Goal: Task Accomplishment & Management: Complete application form

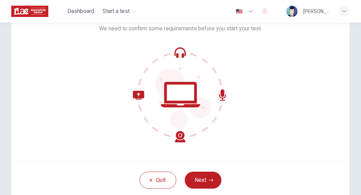
scroll to position [82, 0]
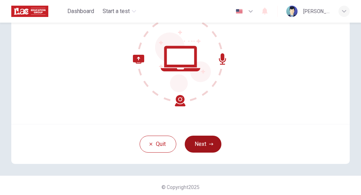
click at [201, 137] on button "Next" at bounding box center [203, 143] width 37 height 17
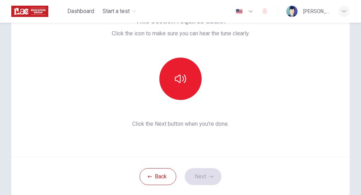
scroll to position [48, 0]
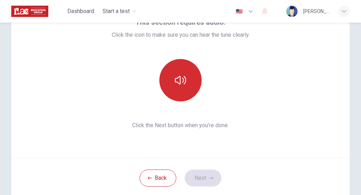
click at [185, 81] on icon "button" at bounding box center [180, 80] width 11 height 8
click at [208, 172] on button "Next" at bounding box center [203, 177] width 37 height 17
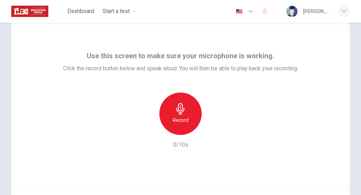
scroll to position [15, 0]
click at [167, 119] on div "Record" at bounding box center [180, 113] width 42 height 42
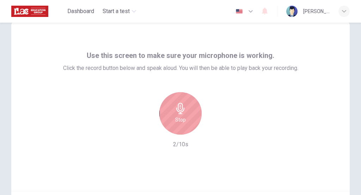
click at [167, 119] on div "Stop" at bounding box center [180, 113] width 42 height 42
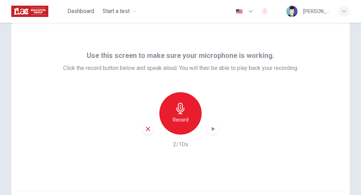
click at [149, 128] on icon "button" at bounding box center [148, 128] width 6 height 6
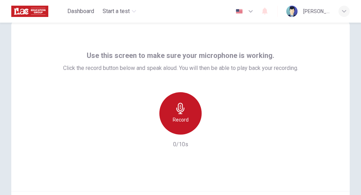
click at [186, 120] on h6 "Record" at bounding box center [181, 119] width 16 height 8
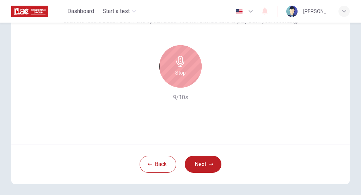
scroll to position [64, 0]
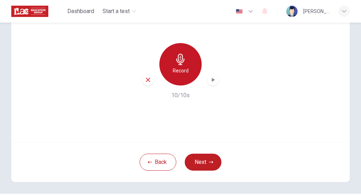
click at [185, 78] on div "Record" at bounding box center [180, 64] width 42 height 42
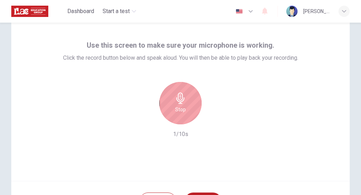
scroll to position [6, 0]
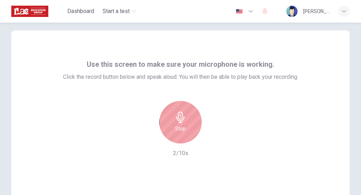
click at [166, 148] on div "Stop 2/10s" at bounding box center [180, 129] width 235 height 56
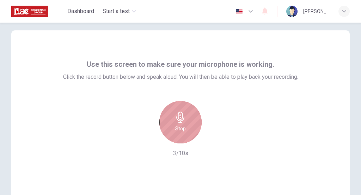
click at [172, 131] on div "Stop" at bounding box center [180, 122] width 42 height 42
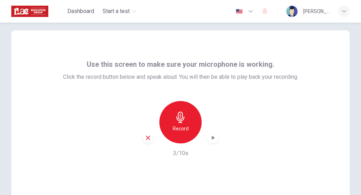
click at [150, 139] on icon "button" at bounding box center [148, 137] width 6 height 6
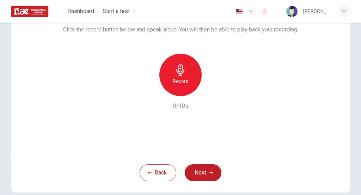
scroll to position [61, 0]
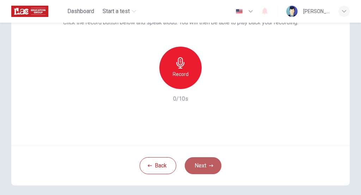
click at [205, 164] on button "Next" at bounding box center [203, 165] width 37 height 17
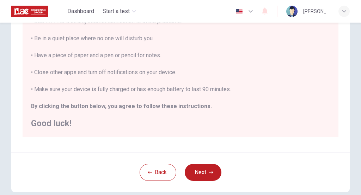
scroll to position [145, 0]
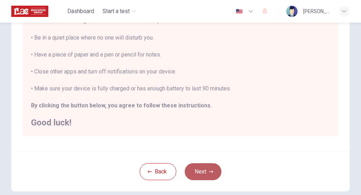
click at [206, 170] on button "Next" at bounding box center [203, 171] width 37 height 17
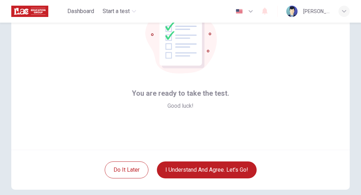
scroll to position [57, 0]
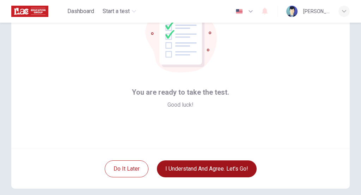
click at [196, 172] on button "I understand and agree. Let’s go!" at bounding box center [207, 168] width 100 height 17
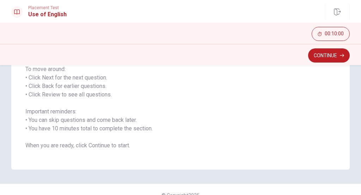
scroll to position [116, 0]
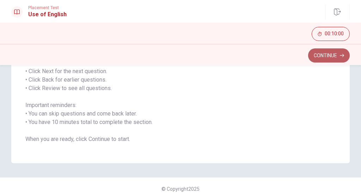
click at [317, 55] on button "Continue" at bounding box center [329, 55] width 42 height 14
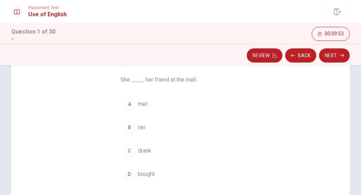
scroll to position [53, 0]
click at [125, 102] on div "A" at bounding box center [129, 103] width 11 height 11
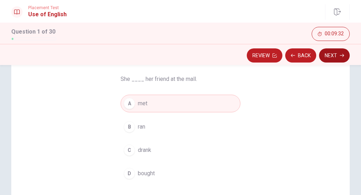
click at [340, 56] on icon "button" at bounding box center [342, 55] width 4 height 4
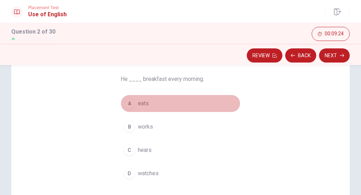
click at [133, 103] on div "A" at bounding box center [129, 103] width 11 height 11
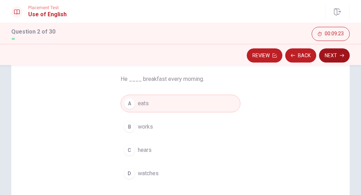
click at [338, 57] on button "Next" at bounding box center [334, 55] width 31 height 14
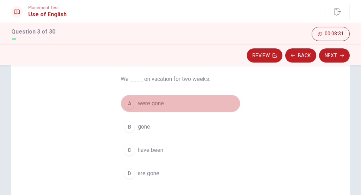
click at [131, 101] on div "A" at bounding box center [129, 103] width 11 height 11
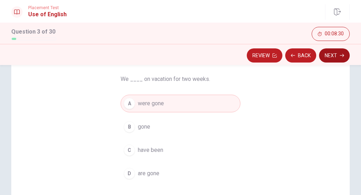
click at [335, 57] on button "Next" at bounding box center [334, 55] width 31 height 14
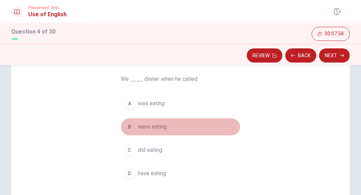
click at [128, 124] on div "B" at bounding box center [129, 126] width 11 height 11
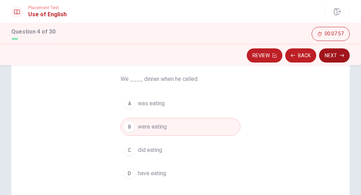
click at [340, 56] on icon "button" at bounding box center [342, 55] width 4 height 4
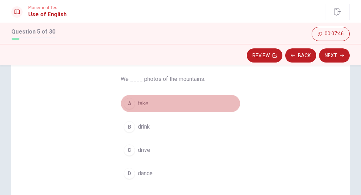
click at [135, 101] on button "A take" at bounding box center [181, 103] width 120 height 18
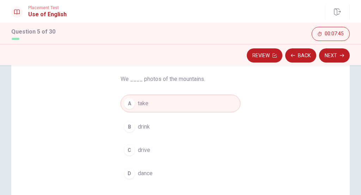
click at [331, 63] on div "Review Back Next" at bounding box center [180, 54] width 361 height 21
click at [332, 59] on button "Next" at bounding box center [334, 55] width 31 height 14
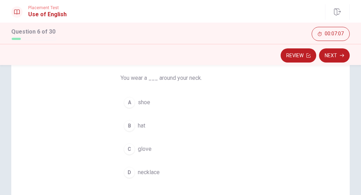
scroll to position [54, 0]
click at [129, 170] on div "D" at bounding box center [129, 171] width 11 height 11
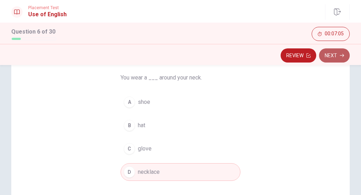
click at [337, 54] on button "Next" at bounding box center [334, 55] width 31 height 14
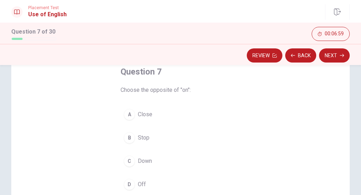
scroll to position [48, 0]
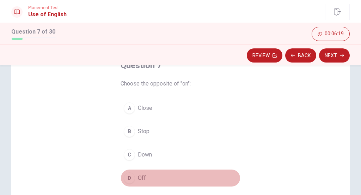
click at [131, 179] on div "D" at bounding box center [129, 177] width 11 height 11
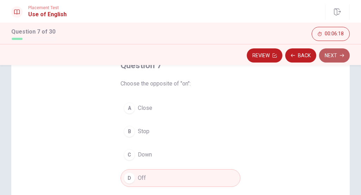
click at [340, 51] on button "Next" at bounding box center [334, 55] width 31 height 14
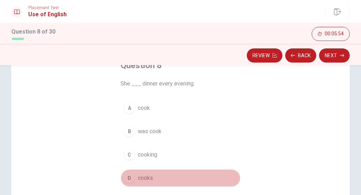
click at [133, 177] on div "D" at bounding box center [129, 177] width 11 height 11
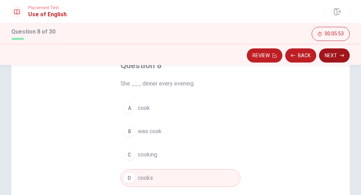
click at [333, 53] on button "Next" at bounding box center [334, 55] width 31 height 14
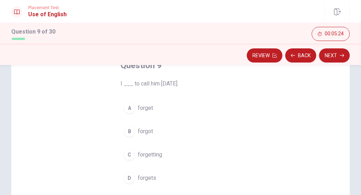
click at [131, 132] on div "B" at bounding box center [129, 130] width 11 height 11
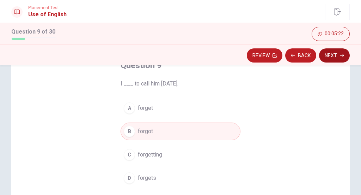
click at [331, 53] on button "Next" at bounding box center [334, 55] width 31 height 14
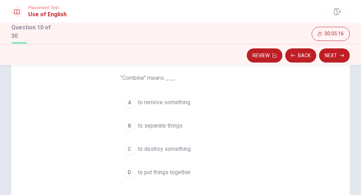
scroll to position [56, 0]
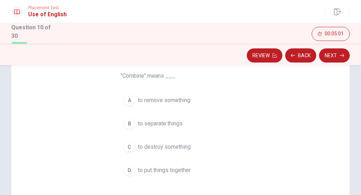
click at [132, 155] on button "C to destroy something" at bounding box center [181, 147] width 120 height 18
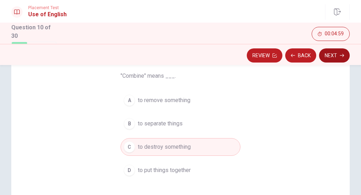
click at [331, 49] on button "Next" at bounding box center [334, 55] width 31 height 14
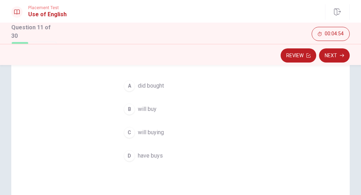
scroll to position [53, 0]
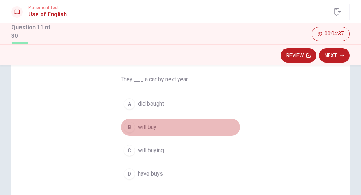
click at [131, 124] on div "B" at bounding box center [129, 126] width 11 height 11
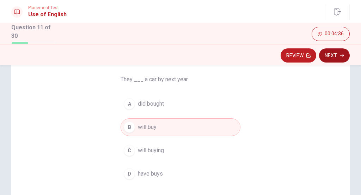
click at [332, 51] on button "Next" at bounding box center [334, 55] width 31 height 14
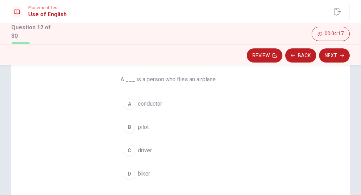
click at [131, 127] on div "B" at bounding box center [129, 126] width 11 height 11
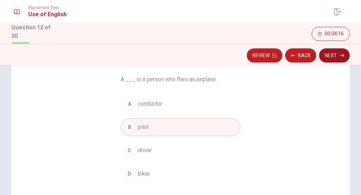
click at [336, 54] on button "Next" at bounding box center [334, 55] width 31 height 14
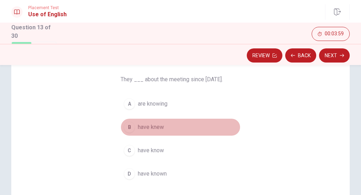
click at [155, 128] on span "have knew" at bounding box center [151, 127] width 26 height 8
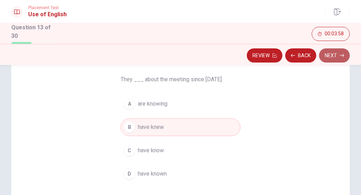
click at [327, 53] on button "Next" at bounding box center [334, 55] width 31 height 14
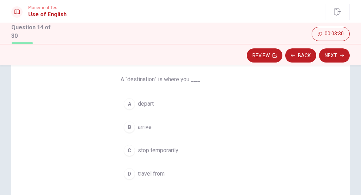
click at [145, 149] on span "stop temporarily" at bounding box center [158, 150] width 41 height 8
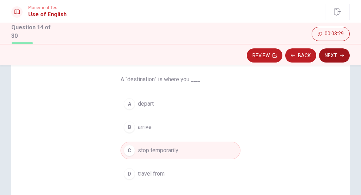
click at [330, 55] on button "Next" at bounding box center [334, 55] width 31 height 14
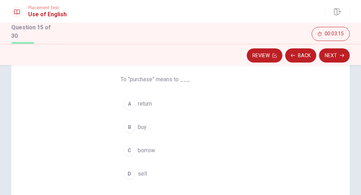
click at [142, 155] on button "C borrow" at bounding box center [181, 150] width 120 height 18
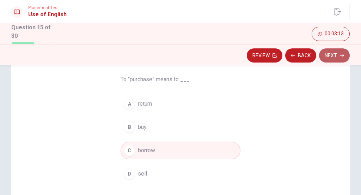
click at [339, 50] on button "Next" at bounding box center [334, 55] width 31 height 14
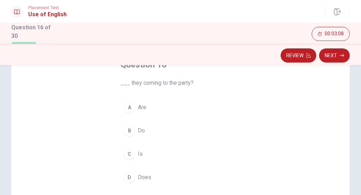
scroll to position [52, 0]
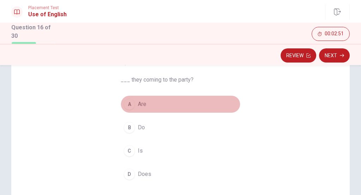
click at [137, 102] on button "A Are" at bounding box center [181, 104] width 120 height 18
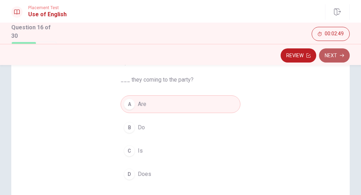
click at [326, 54] on button "Next" at bounding box center [334, 55] width 31 height 14
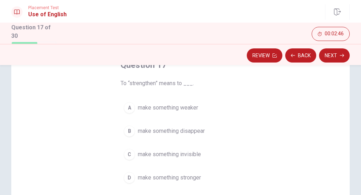
scroll to position [50, 0]
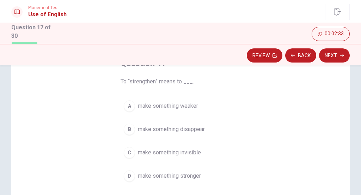
click at [155, 179] on span "make something stronger" at bounding box center [169, 175] width 63 height 8
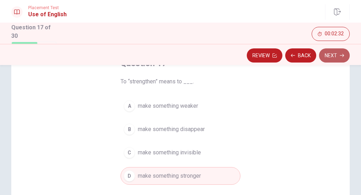
click at [331, 56] on button "Next" at bounding box center [334, 55] width 31 height 14
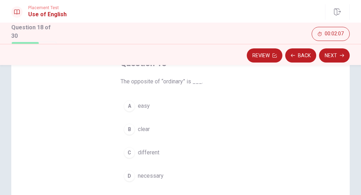
click at [155, 176] on span "necessary" at bounding box center [151, 175] width 26 height 8
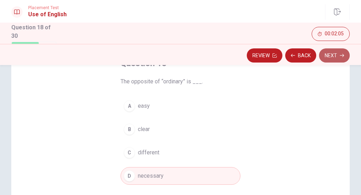
click at [336, 57] on button "Next" at bounding box center [334, 55] width 31 height 14
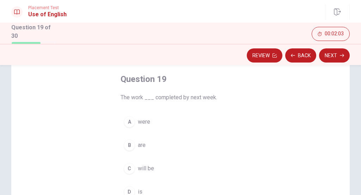
scroll to position [51, 0]
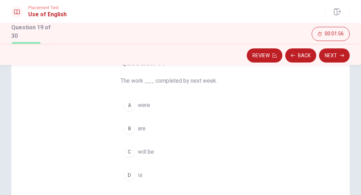
click at [147, 147] on span "will be" at bounding box center [146, 151] width 16 height 8
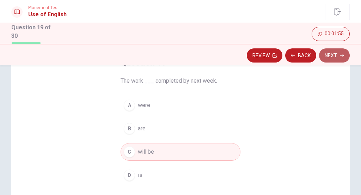
click at [343, 53] on button "Next" at bounding box center [334, 55] width 31 height 14
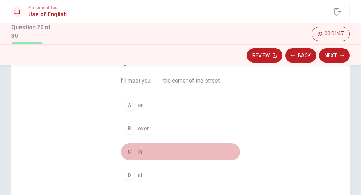
click at [139, 150] on span "in" at bounding box center [140, 151] width 4 height 8
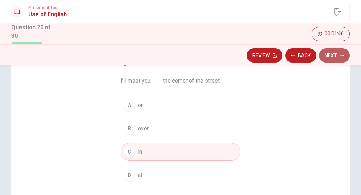
click at [332, 57] on button "Next" at bounding box center [334, 55] width 31 height 14
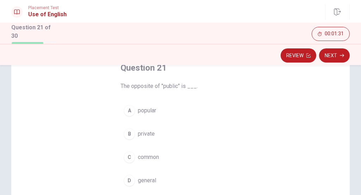
scroll to position [56, 0]
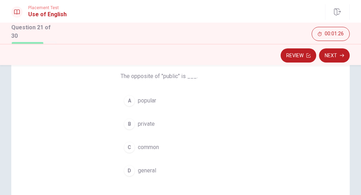
click at [153, 122] on span "private" at bounding box center [146, 123] width 17 height 8
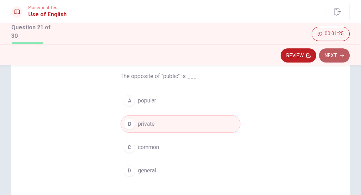
click at [339, 57] on button "Next" at bounding box center [334, 55] width 31 height 14
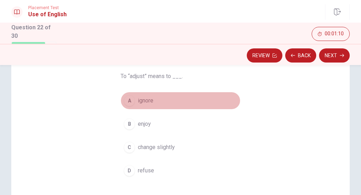
click at [148, 101] on span "ignore" at bounding box center [146, 100] width 16 height 8
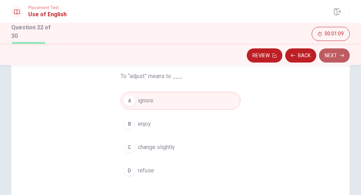
click at [337, 55] on button "Next" at bounding box center [334, 55] width 31 height 14
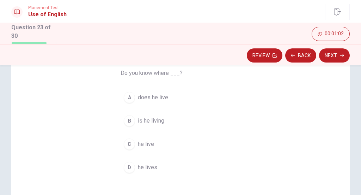
scroll to position [55, 0]
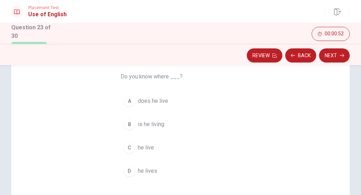
click at [155, 98] on span "does he live" at bounding box center [153, 101] width 30 height 8
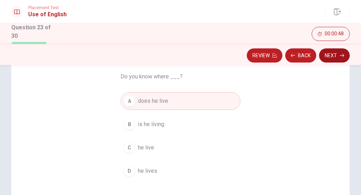
click at [332, 57] on button "Next" at bounding box center [334, 55] width 31 height 14
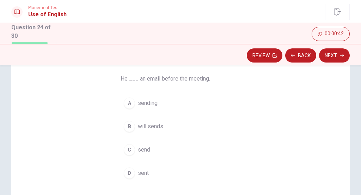
scroll to position [59, 0]
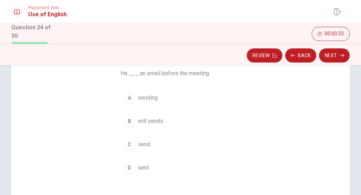
click at [146, 98] on span "sending" at bounding box center [148, 97] width 20 height 8
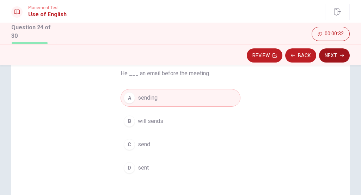
click at [348, 56] on button "Next" at bounding box center [334, 55] width 31 height 14
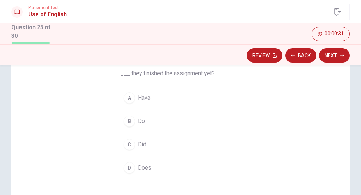
scroll to position [48, 0]
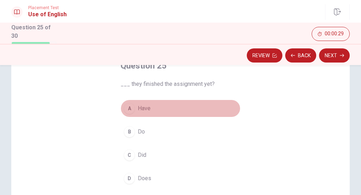
click at [139, 110] on span "Have" at bounding box center [144, 108] width 13 height 8
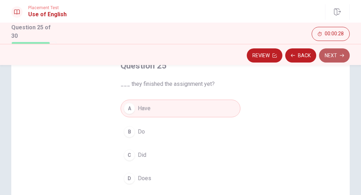
click at [335, 53] on button "Next" at bounding box center [334, 55] width 31 height 14
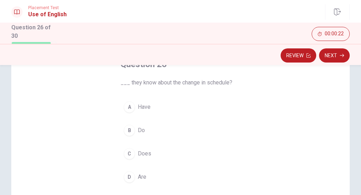
scroll to position [58, 0]
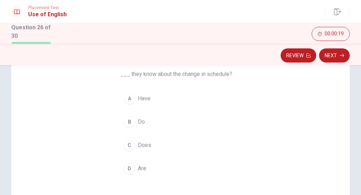
click at [140, 117] on span "Do" at bounding box center [141, 121] width 7 height 8
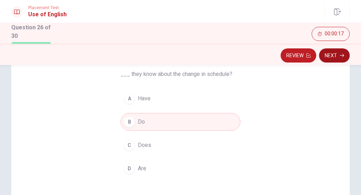
click at [325, 56] on button "Next" at bounding box center [334, 55] width 31 height 14
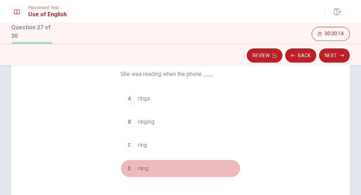
click at [145, 164] on span "rang" at bounding box center [143, 168] width 11 height 8
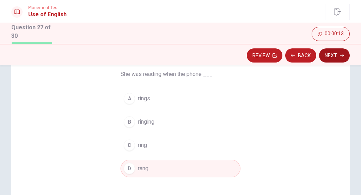
click at [336, 55] on button "Next" at bounding box center [334, 55] width 31 height 14
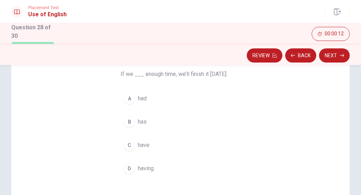
scroll to position [54, 0]
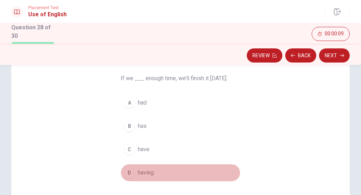
click at [143, 167] on button "D having" at bounding box center [181, 173] width 120 height 18
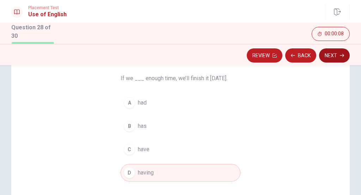
click at [333, 56] on button "Next" at bounding box center [334, 55] width 31 height 14
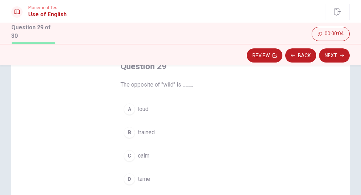
scroll to position [55, 0]
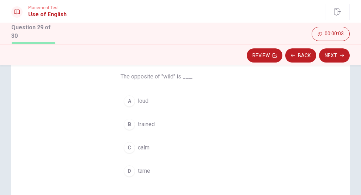
click at [145, 146] on span "calm" at bounding box center [144, 147] width 12 height 8
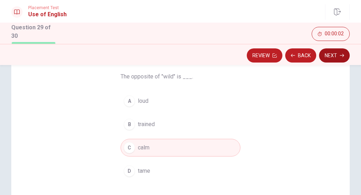
click at [332, 62] on button "Next" at bounding box center [334, 55] width 31 height 14
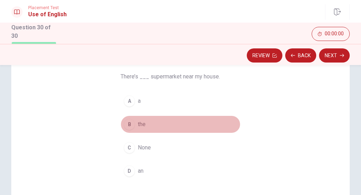
click at [142, 124] on span "the" at bounding box center [142, 124] width 8 height 8
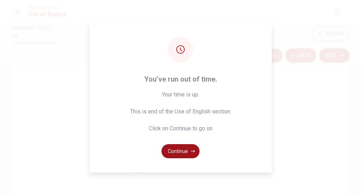
click at [183, 144] on button "Continue" at bounding box center [180, 151] width 38 height 14
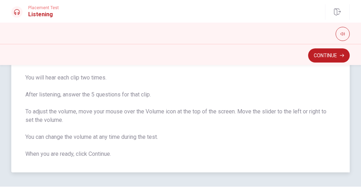
scroll to position [93, 0]
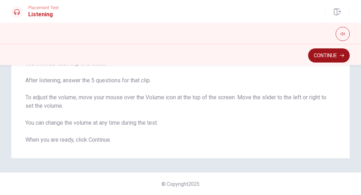
click at [331, 59] on button "Continue" at bounding box center [329, 55] width 42 height 14
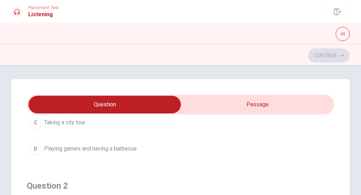
scroll to position [0, 0]
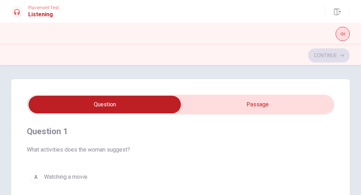
click at [343, 35] on icon "button" at bounding box center [342, 33] width 4 height 3
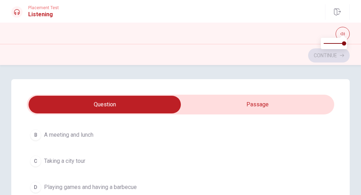
scroll to position [62, 0]
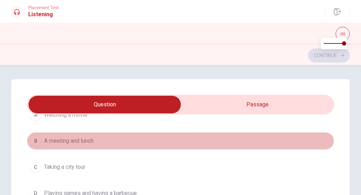
click at [75, 134] on button "B A meeting and lunch" at bounding box center [180, 141] width 307 height 18
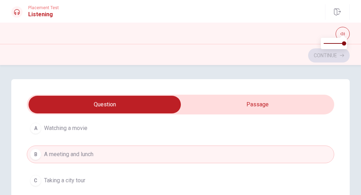
scroll to position [43, 0]
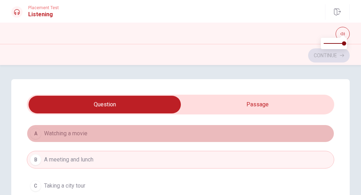
click at [74, 133] on span "Watching a movie" at bounding box center [65, 133] width 43 height 8
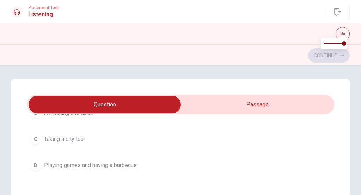
scroll to position [99, 0]
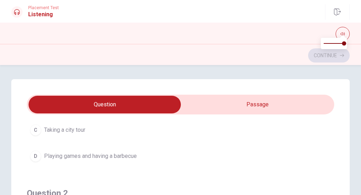
click at [74, 155] on span "Playing games and having a barbecue" at bounding box center [90, 156] width 93 height 8
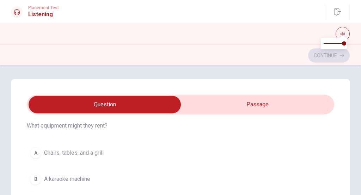
scroll to position [184, 0]
click at [90, 152] on span "Chairs, tables, and a grill" at bounding box center [74, 153] width 60 height 8
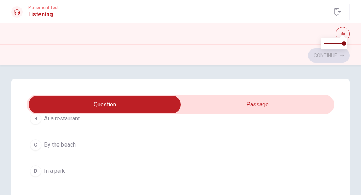
scroll to position [415, 0]
click at [61, 160] on span "In a park" at bounding box center [54, 161] width 21 height 8
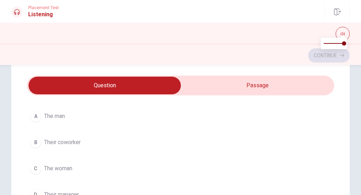
scroll to position [523, 0]
click at [74, 141] on span "Their coworker" at bounding box center [62, 143] width 37 height 8
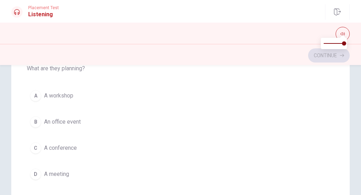
scroll to position [163, 0]
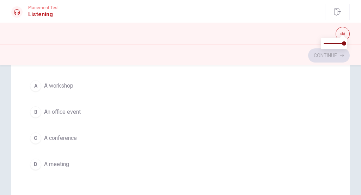
click at [76, 137] on span "A conference" at bounding box center [60, 138] width 33 height 8
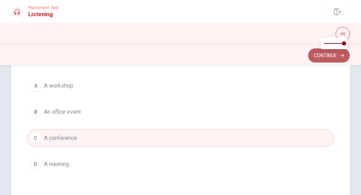
click at [327, 53] on button "Continue" at bounding box center [329, 55] width 42 height 14
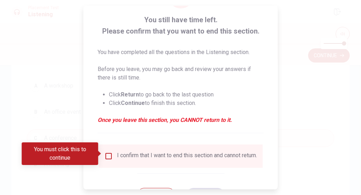
scroll to position [64, 0]
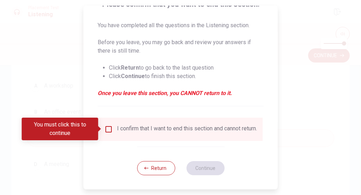
click at [140, 123] on div "I confirm that I want to end this section and cannot return." at bounding box center [181, 128] width 164 height 23
click at [140, 133] on div "I confirm that I want to end this section and cannot return." at bounding box center [187, 129] width 140 height 8
click at [107, 128] on input "You must click this to continue" at bounding box center [108, 129] width 8 height 8
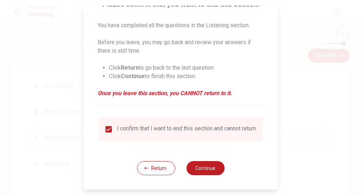
scroll to position [68, 0]
click at [150, 168] on button "Return" at bounding box center [156, 168] width 38 height 14
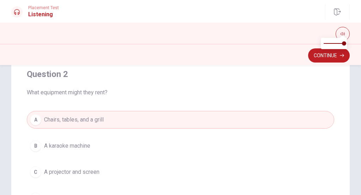
scroll to position [155, 0]
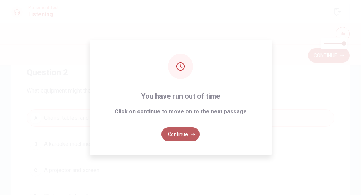
click at [191, 136] on icon "button" at bounding box center [193, 134] width 4 height 4
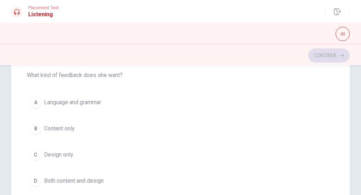
scroll to position [12, 0]
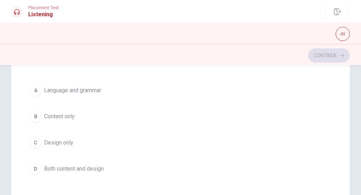
click at [57, 91] on span "Language and grammar" at bounding box center [72, 90] width 57 height 8
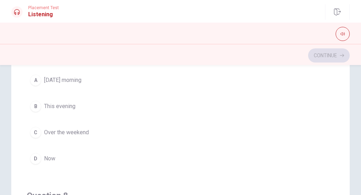
scroll to position [184, 0]
click at [51, 166] on button "D Now" at bounding box center [180, 158] width 307 height 18
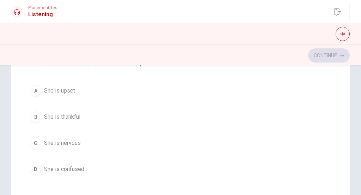
scroll to position [333, 0]
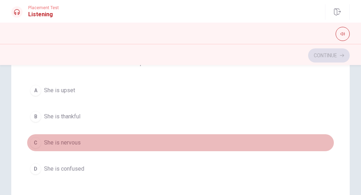
click at [70, 138] on span "She is nervous" at bounding box center [62, 142] width 37 height 8
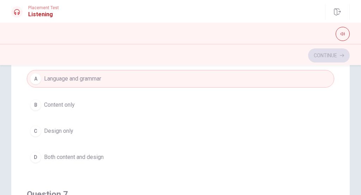
scroll to position [39, 0]
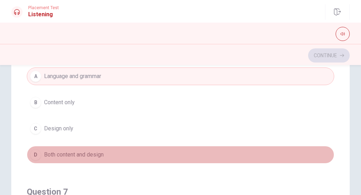
click at [81, 156] on span "Both content and design" at bounding box center [74, 154] width 60 height 8
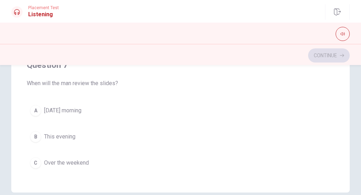
scroll to position [72, 0]
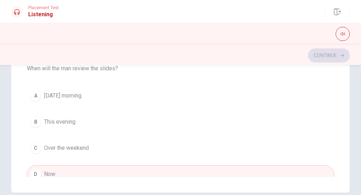
click at [98, 101] on button "A [DATE] morning" at bounding box center [180, 96] width 307 height 18
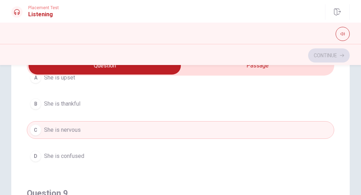
scroll to position [389, 0]
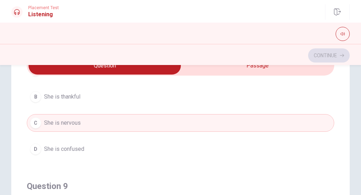
click at [90, 147] on button "D She is confused" at bounding box center [180, 149] width 307 height 18
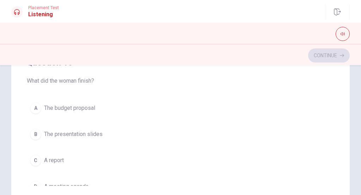
scroll to position [549, 0]
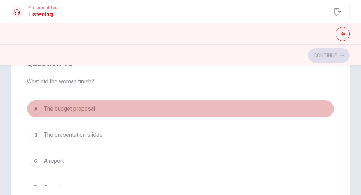
click at [90, 107] on span "The budget proposal" at bounding box center [69, 108] width 51 height 8
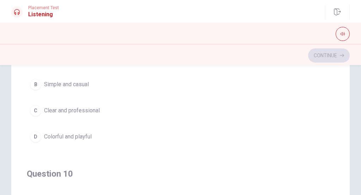
scroll to position [437, 0]
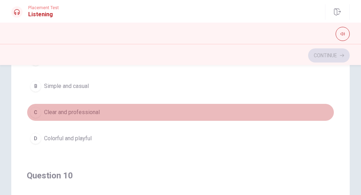
click at [90, 107] on button "C Clear and professional" at bounding box center [180, 112] width 307 height 18
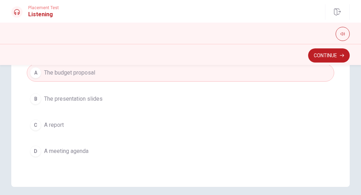
scroll to position [204, 0]
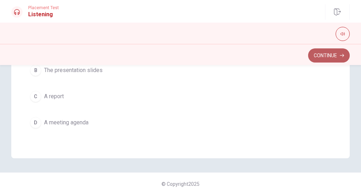
click at [336, 56] on button "Continue" at bounding box center [329, 55] width 42 height 14
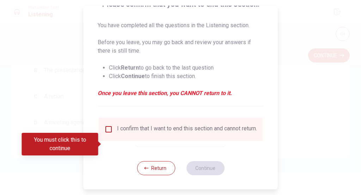
scroll to position [68, 0]
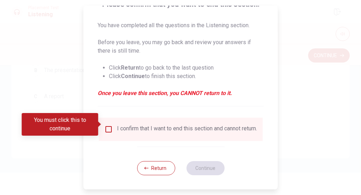
click at [129, 125] on div "I confirm that I want to end this section and cannot return." at bounding box center [187, 129] width 140 height 8
click at [107, 125] on input "You must click this to continue" at bounding box center [108, 129] width 8 height 8
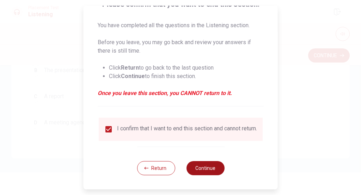
click at [207, 162] on button "Continue" at bounding box center [205, 168] width 38 height 14
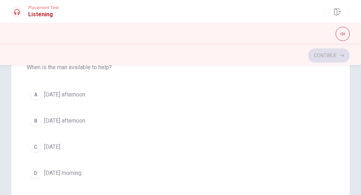
scroll to position [182, 0]
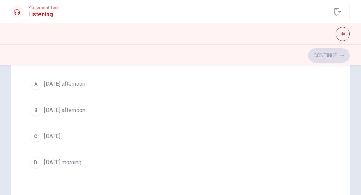
click at [94, 88] on button "A [DATE] afternoon" at bounding box center [180, 84] width 307 height 18
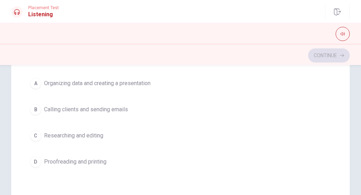
scroll to position [505, 0]
click at [118, 84] on span "Organizing data and creating a presentation" at bounding box center [97, 83] width 106 height 8
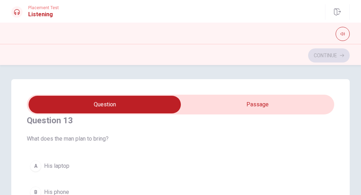
scroll to position [333, 0]
click at [54, 162] on span "His laptop" at bounding box center [56, 165] width 25 height 8
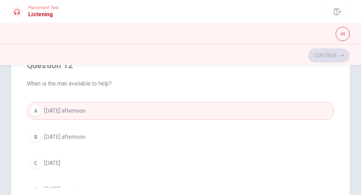
scroll to position [66, 0]
click at [85, 140] on span "[DATE] afternoon" at bounding box center [64, 137] width 41 height 8
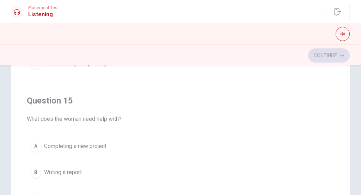
scroll to position [134, 0]
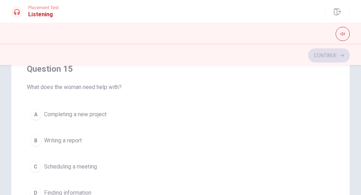
click at [93, 103] on div "Question 15 What does the woman need help with? A Completing a new project B Wr…" at bounding box center [180, 132] width 307 height 161
click at [93, 109] on button "A Completing a new project" at bounding box center [180, 114] width 307 height 18
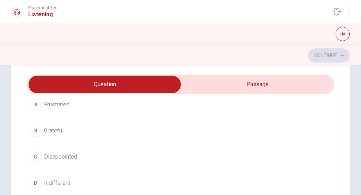
scroll to position [57, 0]
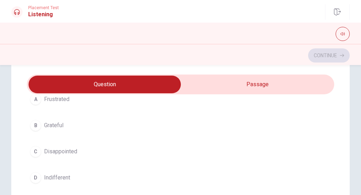
click at [62, 119] on button "B Grateful" at bounding box center [180, 125] width 307 height 18
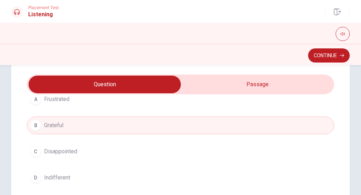
click at [327, 63] on div "Continue" at bounding box center [180, 54] width 361 height 21
click at [328, 55] on button "Continue" at bounding box center [329, 55] width 42 height 14
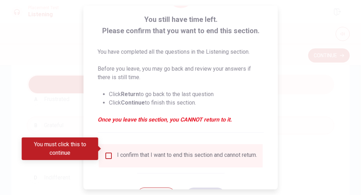
scroll to position [55, 0]
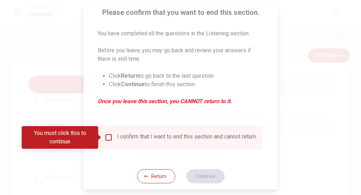
click at [158, 135] on div "I confirm that I want to end this section and cannot return." at bounding box center [187, 137] width 140 height 8
click at [111, 138] on input "You must click this to continue" at bounding box center [108, 137] width 8 height 8
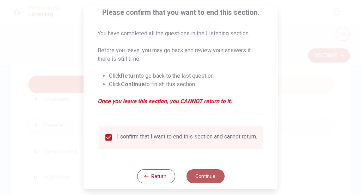
click at [203, 176] on button "Continue" at bounding box center [205, 176] width 38 height 14
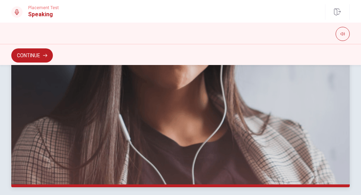
scroll to position [228, 0]
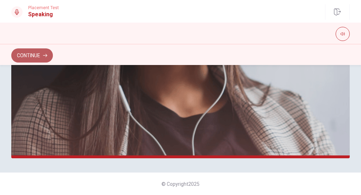
click at [37, 57] on button "Continue" at bounding box center [32, 55] width 42 height 14
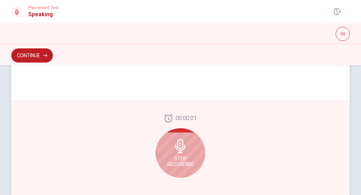
scroll to position [190, 0]
click at [184, 158] on span "Stop Recording" at bounding box center [180, 160] width 26 height 11
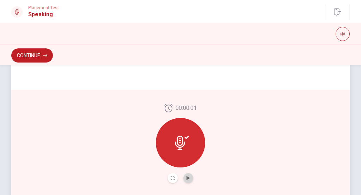
click at [187, 182] on button "Play Audio" at bounding box center [188, 178] width 10 height 10
click at [170, 179] on button "Record Again" at bounding box center [173, 178] width 10 height 10
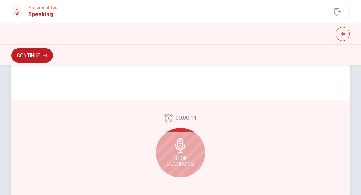
click at [174, 152] on icon at bounding box center [180, 145] width 14 height 14
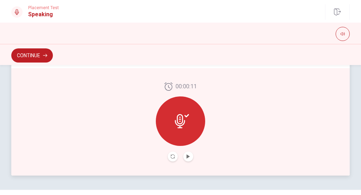
scroll to position [215, 0]
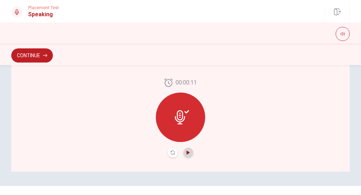
click at [188, 153] on icon "Play Audio" at bounding box center [187, 152] width 3 height 4
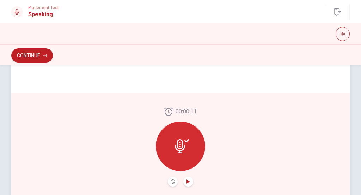
scroll to position [228, 0]
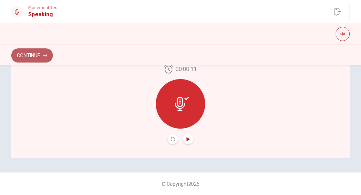
click at [46, 57] on button "Continue" at bounding box center [32, 55] width 42 height 14
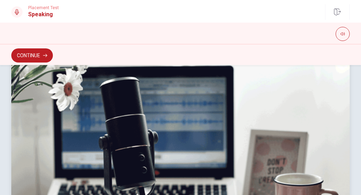
scroll to position [0, 0]
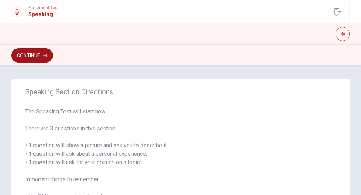
click at [51, 57] on button "Continue" at bounding box center [32, 55] width 42 height 14
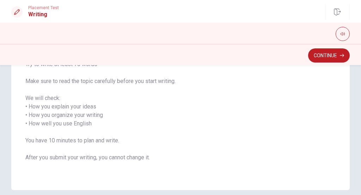
scroll to position [109, 0]
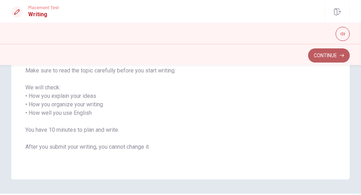
click at [339, 60] on button "Continue" at bounding box center [329, 55] width 42 height 14
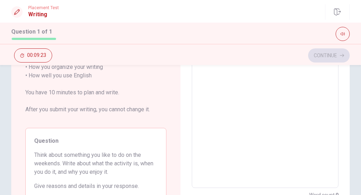
scroll to position [0, 0]
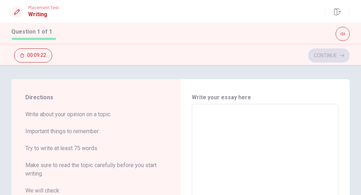
type textarea "M"
type textarea "x"
type textarea "My"
type textarea "x"
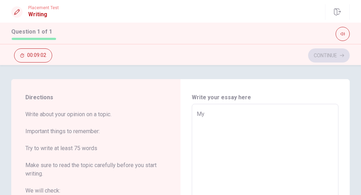
type textarea "My"
type textarea "x"
type textarea "My h"
type textarea "x"
type textarea "My ho"
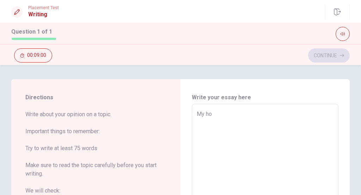
type textarea "x"
type textarea "My hob"
type textarea "x"
type textarea "My hobb"
type textarea "x"
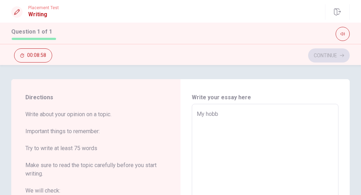
type textarea "My hobby"
type textarea "x"
type textarea "My hobby"
type textarea "x"
type textarea "My hobby i"
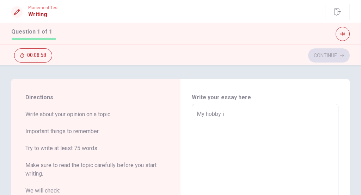
type textarea "x"
type textarea "My hobby is"
type textarea "x"
type textarea "My hobby is"
type textarea "x"
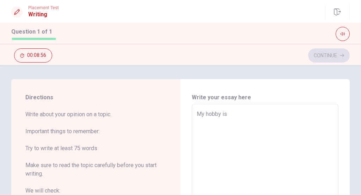
type textarea "My hobby is l"
type textarea "x"
type textarea "My hobby is li"
type textarea "x"
type textarea "My hobby is lis"
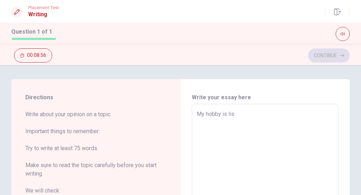
type textarea "x"
type textarea "My hobby is list"
type textarea "x"
type textarea "My hobby is liste"
type textarea "x"
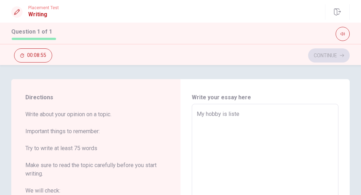
type textarea "My hobby is listen"
type textarea "x"
type textarea "My hobby is listeni"
type textarea "x"
type textarea "My hobby is listenin"
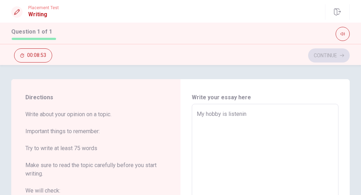
type textarea "x"
type textarea "My hobby is listening"
type textarea "x"
type textarea "My hobby is listening"
type textarea "x"
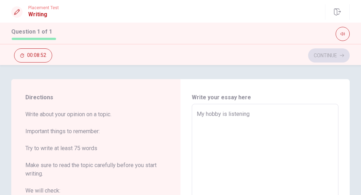
type textarea "My hobby is listening t"
type textarea "x"
type textarea "My hobby is listening to"
type textarea "x"
type textarea "My hobby is listening to"
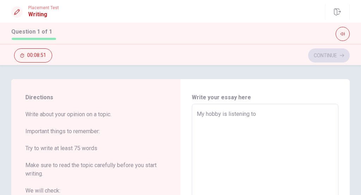
type textarea "x"
type textarea "My hobby is listening to m"
type textarea "x"
type textarea "My hobby is listening to mu"
type textarea "x"
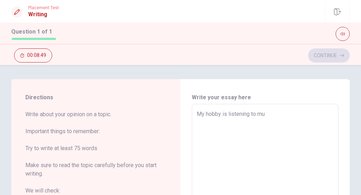
type textarea "My hobby is listening to mus"
type textarea "x"
type textarea "My hobby is listening to musi"
type textarea "x"
type textarea "My hobby is listening to musiu"
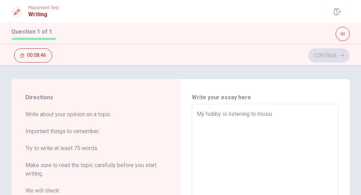
type textarea "x"
type textarea "My hobby is listening to musi"
type textarea "x"
type textarea "My hobby is listening to music"
type textarea "x"
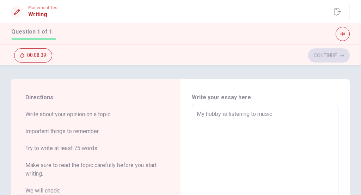
type textarea "My hobby is listening to music"
type textarea "x"
type textarea "My hobby is listening to music a"
type textarea "x"
type textarea "My hobby is listening to music an"
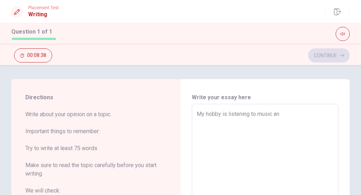
type textarea "x"
type textarea "My hobby is listening to music and"
type textarea "x"
type textarea "My hobby is listening to music ando"
type textarea "x"
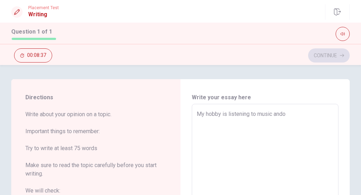
type textarea "My hobby is listening to music ando"
type textarea "x"
type textarea "My hobby is listening to music ando"
type textarea "x"
type textarea "My hobby is listening to music and"
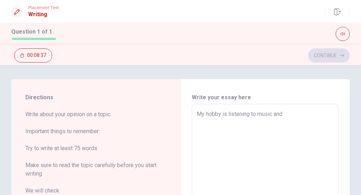
type textarea "x"
type textarea "My hobby is listening to music and"
type textarea "x"
type textarea "My hobby is listening to music and"
type textarea "x"
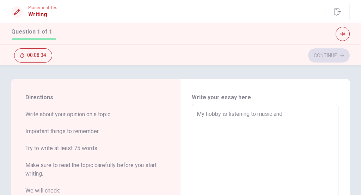
type textarea "My hobby is listening to music an"
type textarea "x"
type textarea "My hobby is listening to music a"
type textarea "x"
type textarea "My hobby is listening to music"
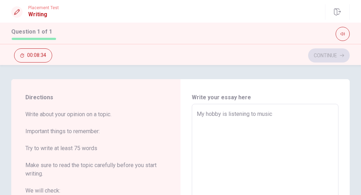
type textarea "x"
type textarea "My hobby is listening to music"
type textarea "x"
type textarea "My hobby is listening to music,"
type textarea "x"
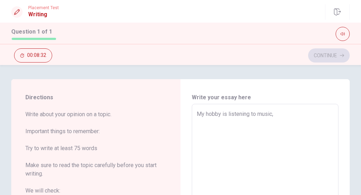
type textarea "My hobby is listening to music,"
type textarea "x"
type textarea "My hobby is listening to music, p"
type textarea "x"
type textarea "My hobby is listening to music, pl"
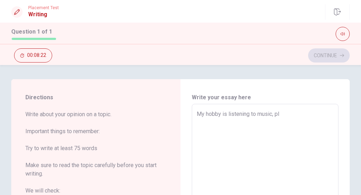
type textarea "x"
type textarea "My hobby is listening to music, pla"
type textarea "x"
type textarea "My hobby is listening to music, play"
type textarea "x"
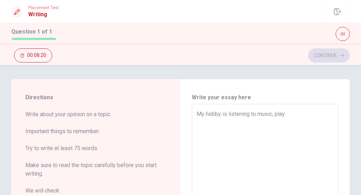
type textarea "My hobby is listening to music, playi"
type textarea "x"
type textarea "My hobby is listening to music, playin"
type textarea "x"
type textarea "My hobby is listening to music, playing"
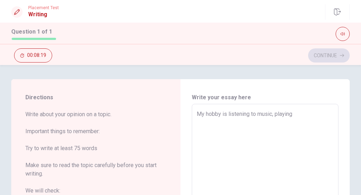
type textarea "x"
type textarea "My hobby is listening to music, playing"
type textarea "x"
type textarea "My hobby is listening to music, playing g"
type textarea "x"
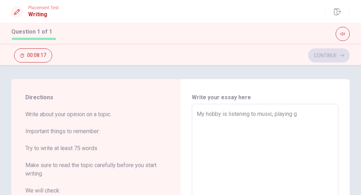
type textarea "My hobby is listening to music, playing"
type textarea "x"
type textarea "My hobby is listening to music, playing t"
type textarea "x"
type textarea "My hobby is listening to music, playing th"
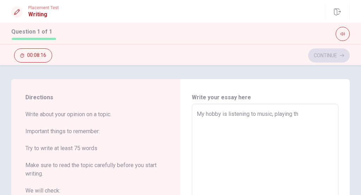
type textarea "x"
type textarea "My hobby is listening to music, playing tha"
type textarea "x"
type textarea "My hobby is listening to music, playing tha"
type textarea "x"
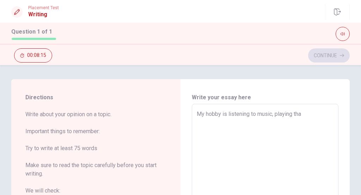
type textarea "My hobby is listening to music, playing tha g"
type textarea "x"
type textarea "My hobby is listening to music, playing tha gu"
type textarea "x"
type textarea "My hobby is listening to music, playing tha gui"
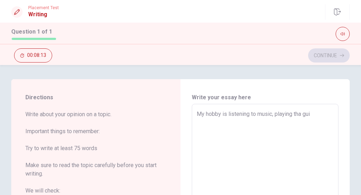
type textarea "x"
type textarea "My hobby is listening to music, playing tha guit"
type textarea "x"
type textarea "My hobby is listening to music, playing tha guita"
type textarea "x"
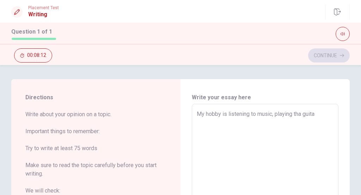
type textarea "My hobby is listening to music, playing tha guitar"
type textarea "x"
type textarea "My hobby is listening to music, playing tha guitar"
type textarea "x"
type textarea "My hobby is listening to music, playing tha guitar a"
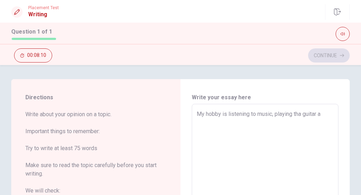
type textarea "x"
type textarea "My hobby is listening to music, playing tha guitar an"
type textarea "x"
type textarea "My hobby is listening to music, playing tha guitar and"
type textarea "x"
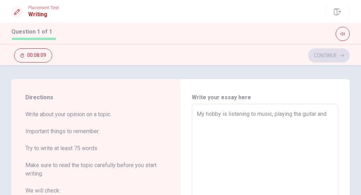
type textarea "My hobby is listening to music, playing tha guitar ando"
type textarea "x"
type textarea "My hobby is listening to music, playing tha guitar ando"
type textarea "x"
type textarea "My hobby is listening to music, playing tha guitar ando"
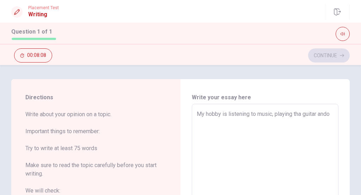
type textarea "x"
type textarea "My hobby is listening to music, playing tha guitar and"
type textarea "x"
type textarea "My hobby is listening to music, playing tha guitar and"
type textarea "x"
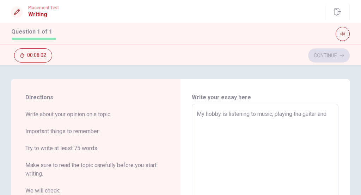
type textarea "My hobby is listening to music, playing tha guitar and w"
type textarea "x"
type textarea "My hobby is listening to music, playing tha guitar and wa"
type textarea "x"
type textarea "My hobby is listening to music, playing tha guitar and wat"
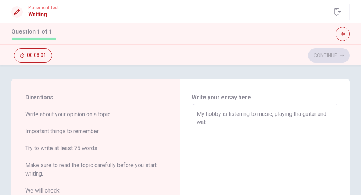
type textarea "x"
type textarea "My hobby is listening to music, playing tha guitar and watc"
type textarea "x"
type textarea "My hobby is listening to music, playing tha guitar and watci"
type textarea "x"
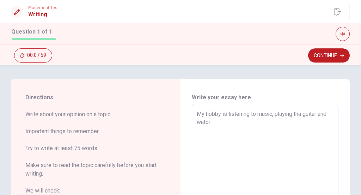
type textarea "My hobby is listening to music, playing tha guitar and watc"
type textarea "x"
type textarea "My hobby is listening to music, playing tha guitar and watcf"
type textarea "x"
type textarea "My hobby is listening to music, playing tha guitar and watc"
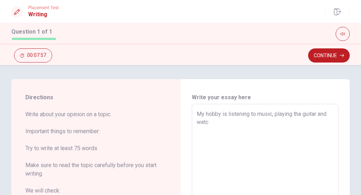
type textarea "x"
type textarea "My hobby is listening to music, playing tha guitar and watch"
type textarea "x"
type textarea "My hobby is listening to music, playing tha guitar and watchi"
type textarea "x"
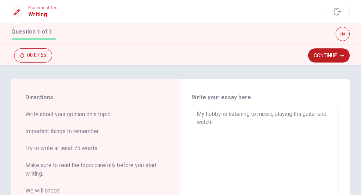
type textarea "My hobby is listening to music, playing tha guitar and watchin"
type textarea "x"
type textarea "My hobby is listening to music, playing tha guitar and watching"
type textarea "x"
type textarea "My hobby is listening to music, playing tha guitar and watching"
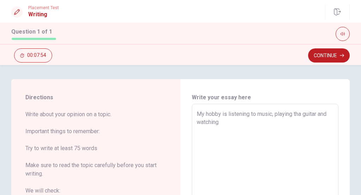
type textarea "x"
type textarea "My hobby is listening to music, playing tha guitar and watching m"
type textarea "x"
type textarea "My hobby is listening to music, playing tha guitar and watching mo"
type textarea "x"
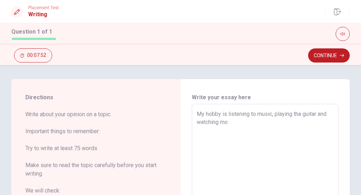
type textarea "My hobby is listening to music, playing tha guitar and watching mov"
type textarea "x"
type textarea "My hobby is listening to music, playing tha guitar and watching movi"
type textarea "x"
type textarea "My hobby is listening to music, playing tha guitar and watching movie"
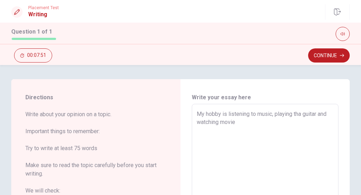
type textarea "x"
type textarea "My hobby is listening to music, playing tha guitar and watching movie,"
type textarea "x"
type textarea "My hobby is listening to music, playing tha guitar and watching movie,"
type textarea "x"
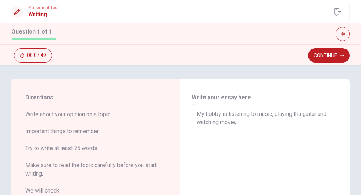
type textarea "My hobby is listening to music, playing tha guitar and watching movie, a"
type textarea "x"
type textarea "My hobby is listening to music, playing tha guitar and watching movie, an"
type textarea "x"
type textarea "My hobby is listening to music, playing tha guitar and watching movie, ani"
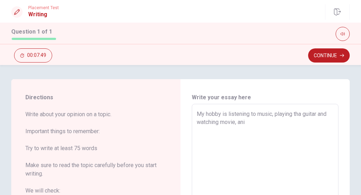
type textarea "x"
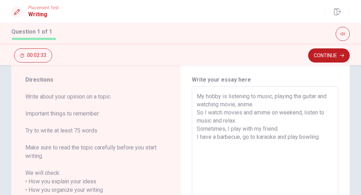
scroll to position [20, 0]
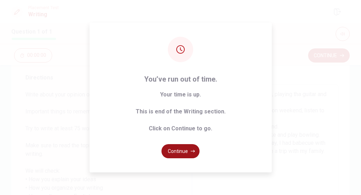
click at [186, 153] on button "Continue" at bounding box center [180, 151] width 38 height 14
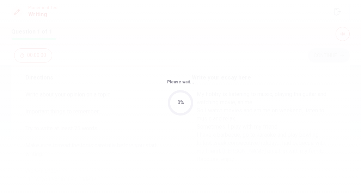
scroll to position [0, 0]
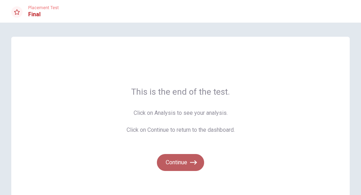
click at [186, 170] on button "Continue" at bounding box center [180, 162] width 47 height 17
